Goal: Book appointment/travel/reservation

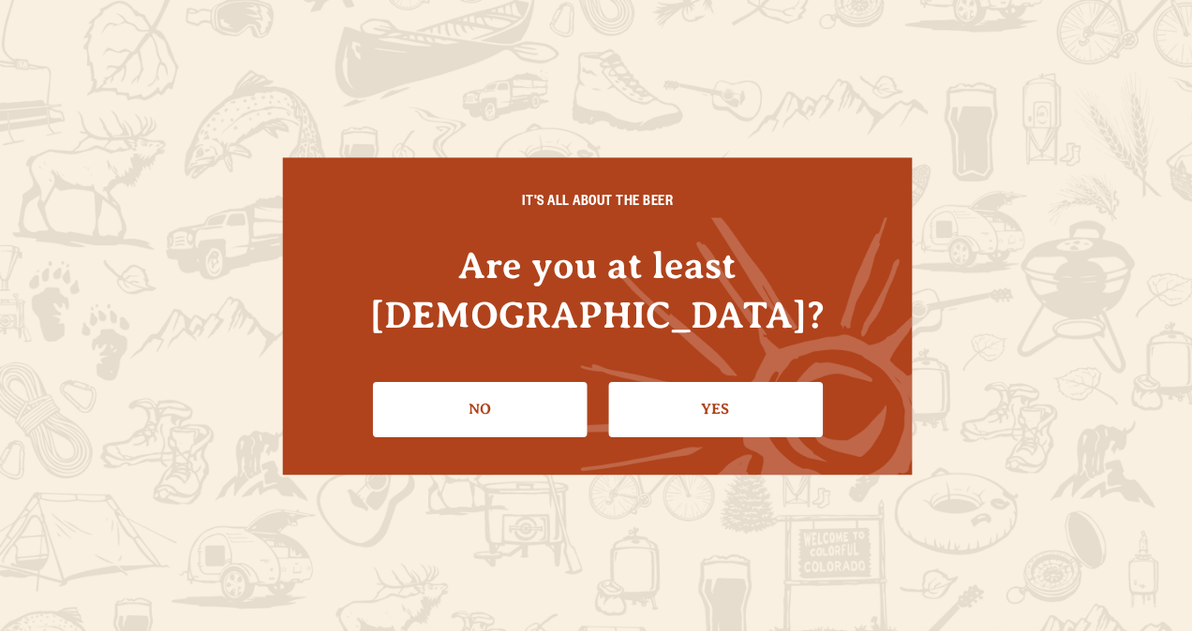
click at [641, 381] on link "Yes" at bounding box center [714, 408] width 214 height 54
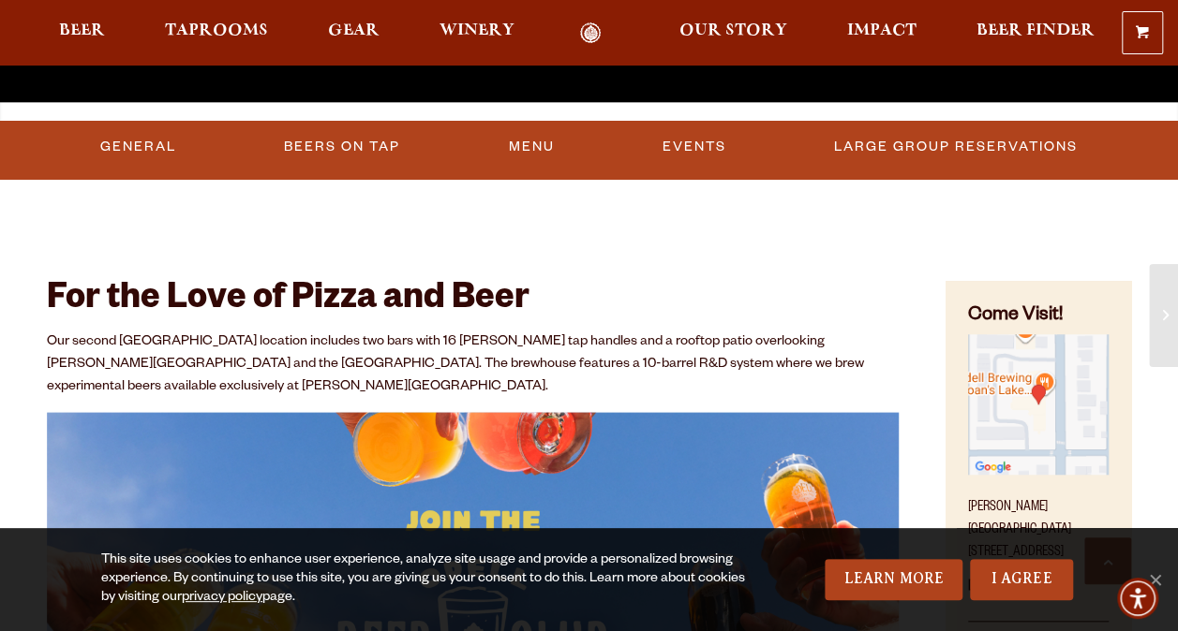
scroll to position [562, 0]
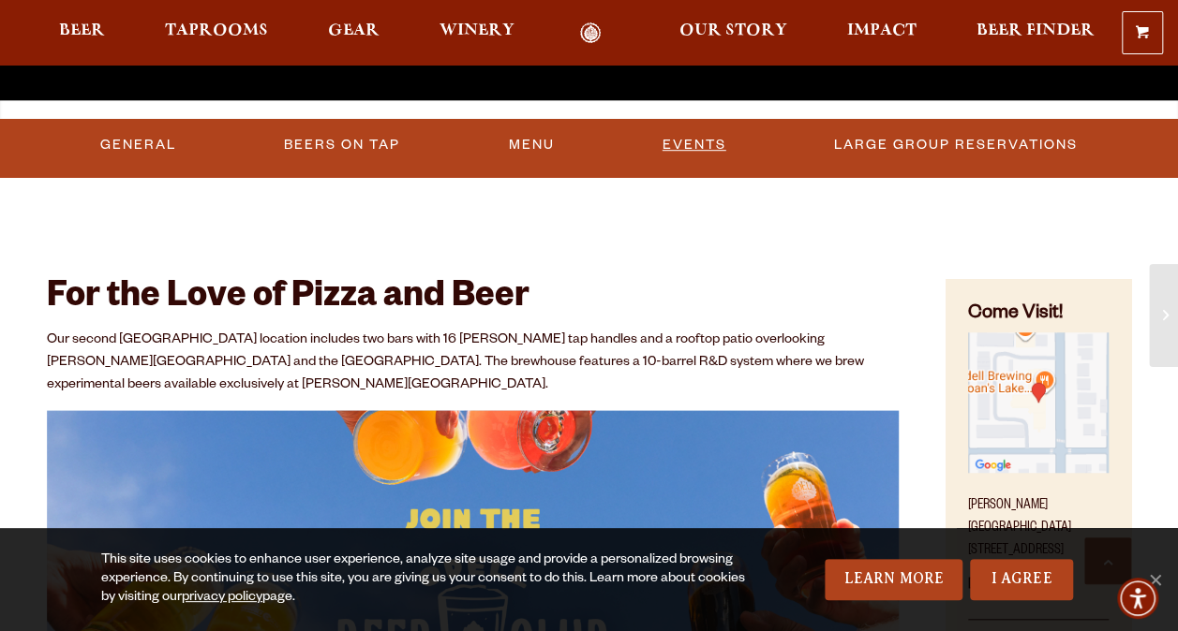
click at [726, 142] on link "Events" at bounding box center [694, 145] width 79 height 43
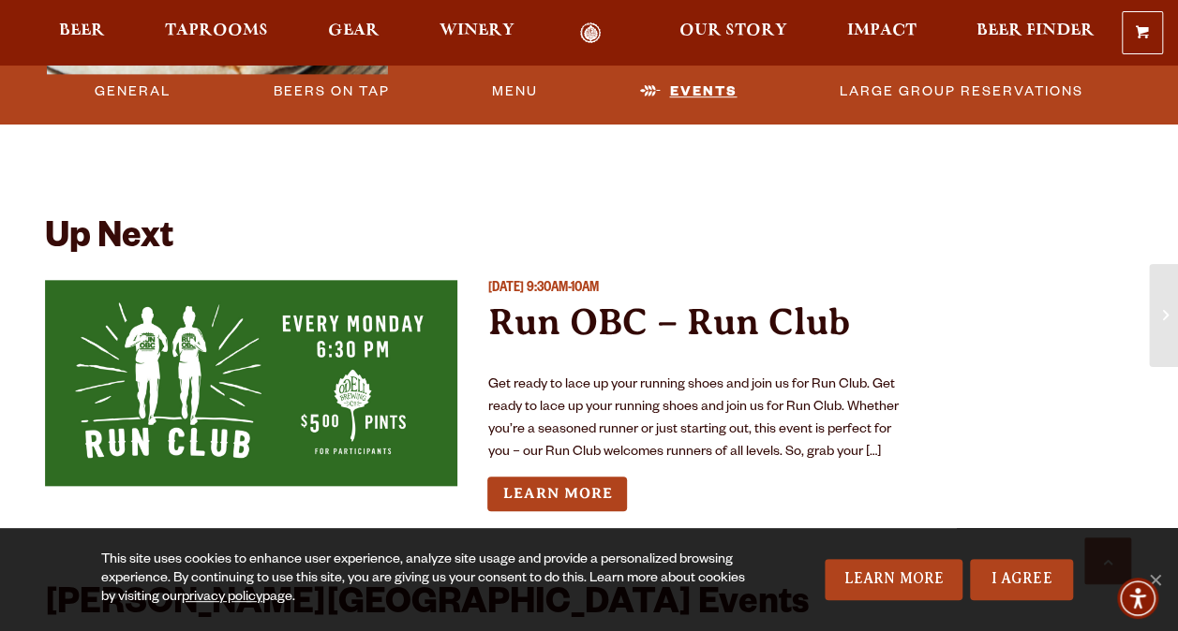
scroll to position [4264, 0]
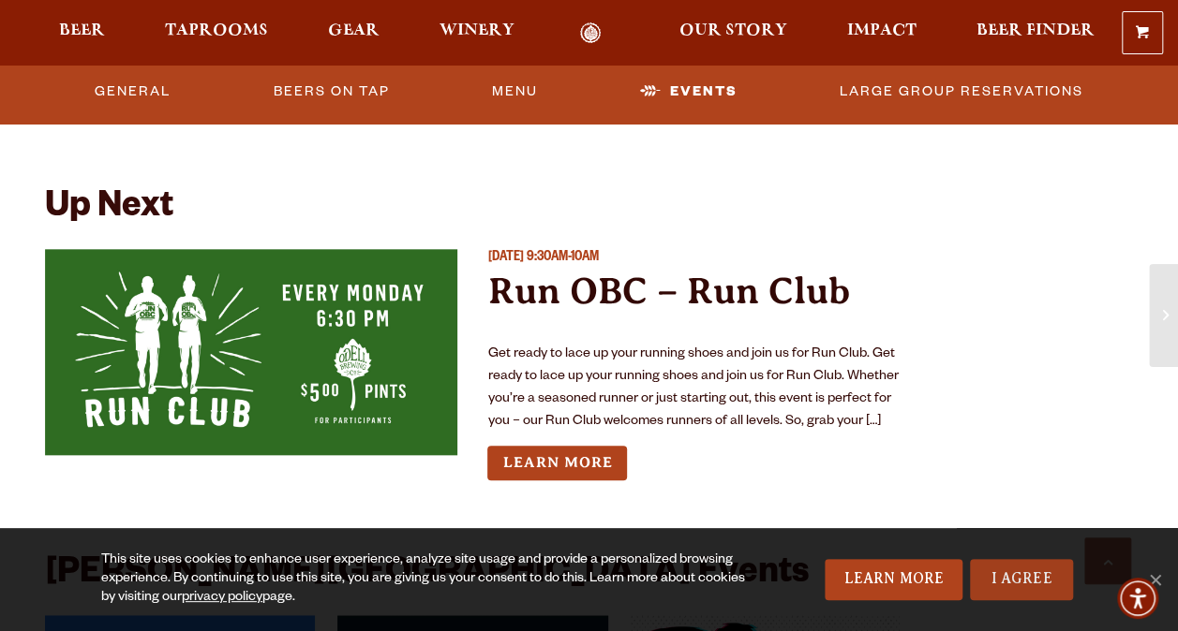
click at [1009, 569] on link "I Agree" at bounding box center [1021, 579] width 103 height 41
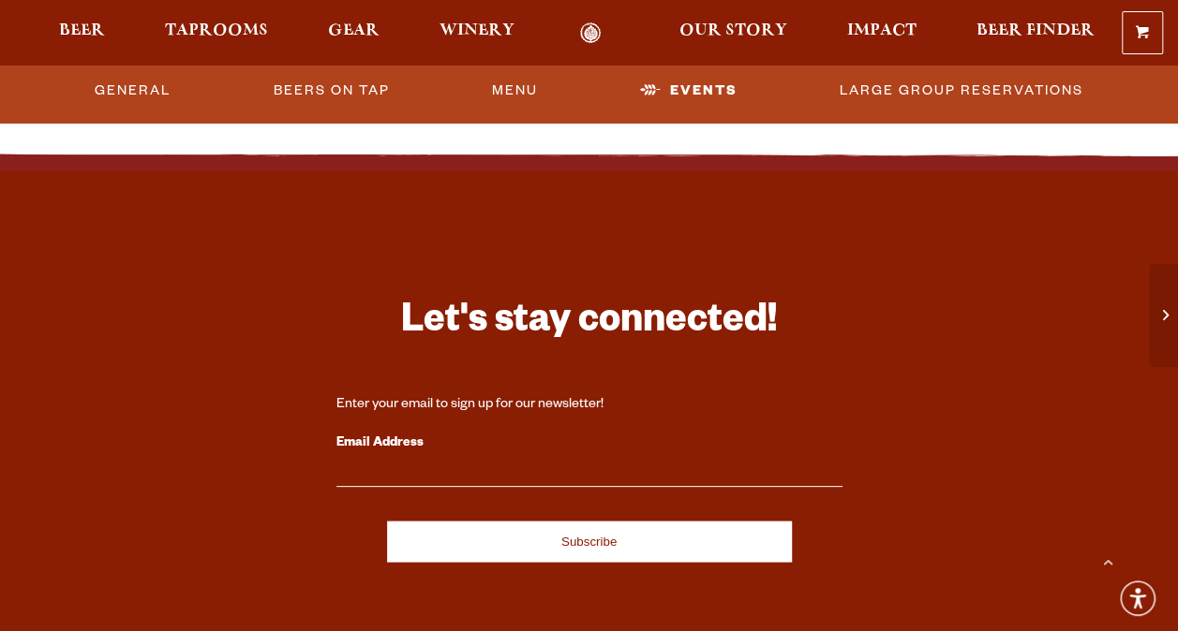
scroll to position [5126, 0]
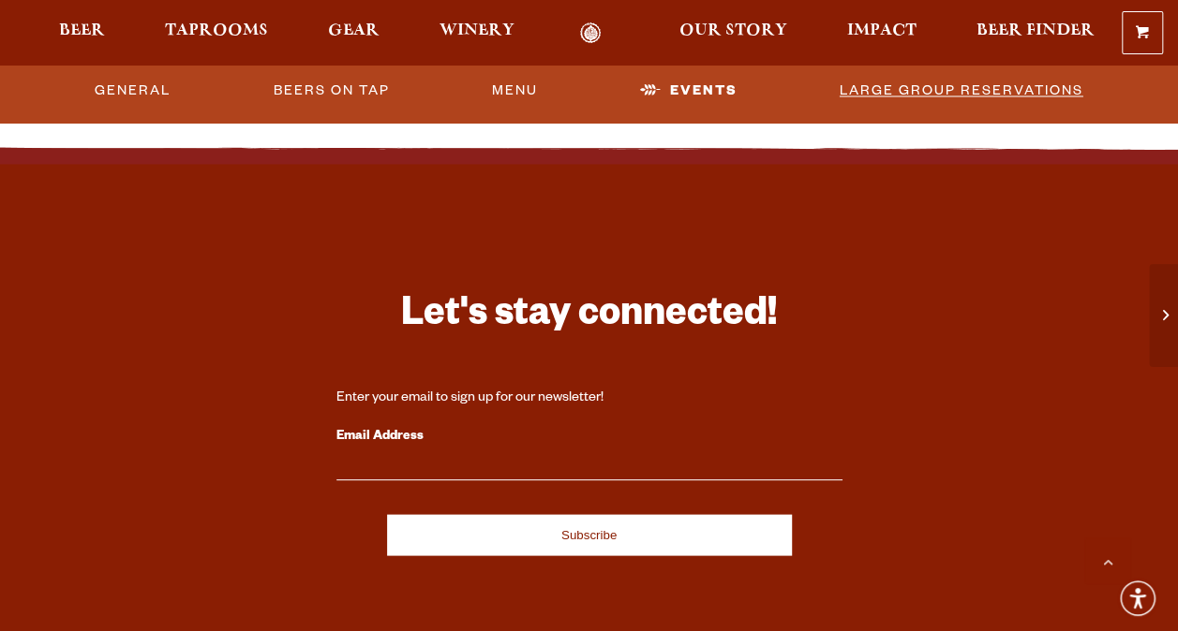
click at [931, 90] on link "Large Group Reservations" at bounding box center [961, 91] width 259 height 43
